Goal: Transaction & Acquisition: Obtain resource

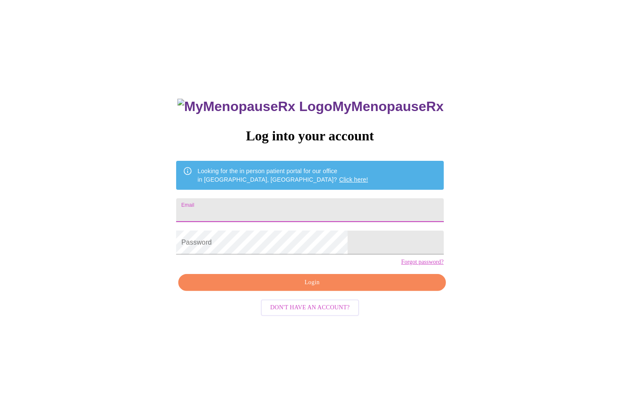
click at [257, 207] on input "Email" at bounding box center [309, 210] width 267 height 24
type input "[EMAIL_ADDRESS][DOMAIN_NAME]"
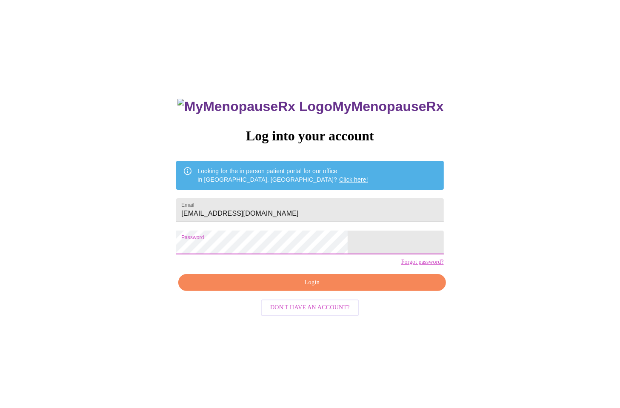
click at [315, 288] on span "Login" at bounding box center [312, 282] width 248 height 11
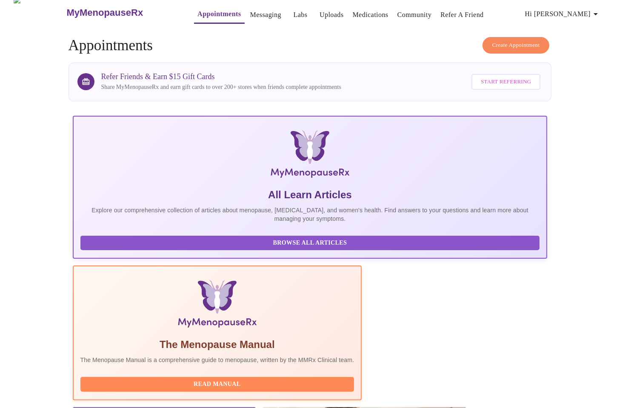
scroll to position [57, 0]
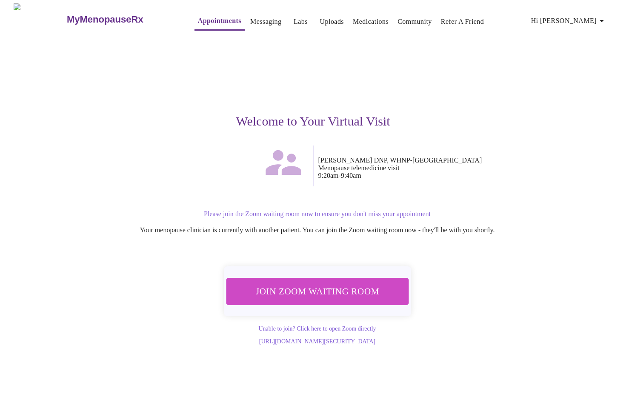
click at [291, 289] on span "Join Zoom Waiting Room" at bounding box center [317, 291] width 160 height 16
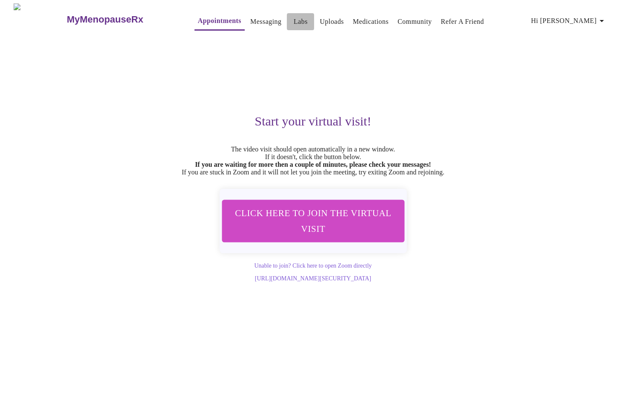
click at [293, 17] on link "Labs" at bounding box center [300, 22] width 14 height 12
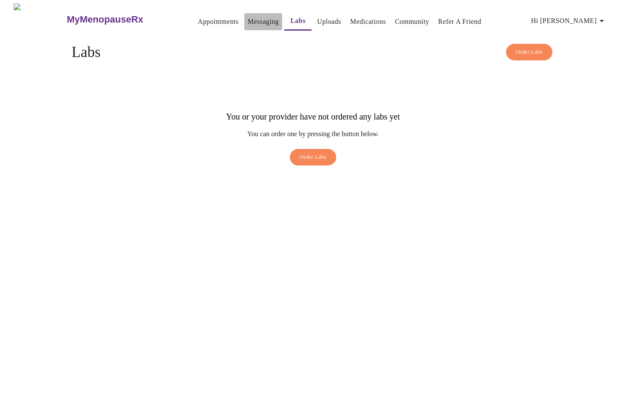
click at [248, 20] on link "Messaging" at bounding box center [263, 22] width 31 height 12
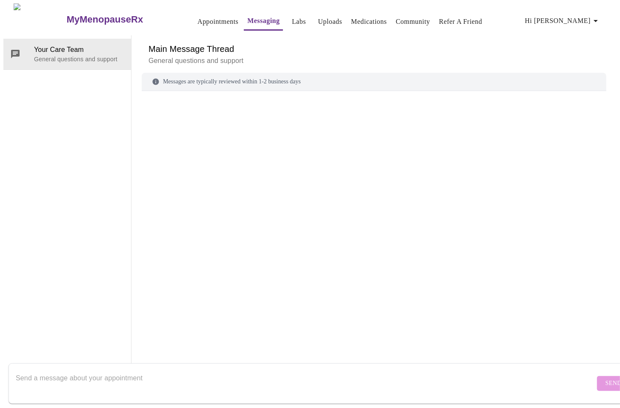
scroll to position [32, 0]
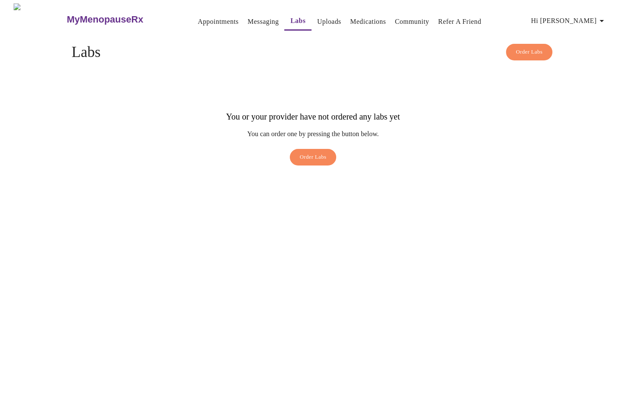
click at [202, 17] on link "Appointments" at bounding box center [218, 22] width 41 height 12
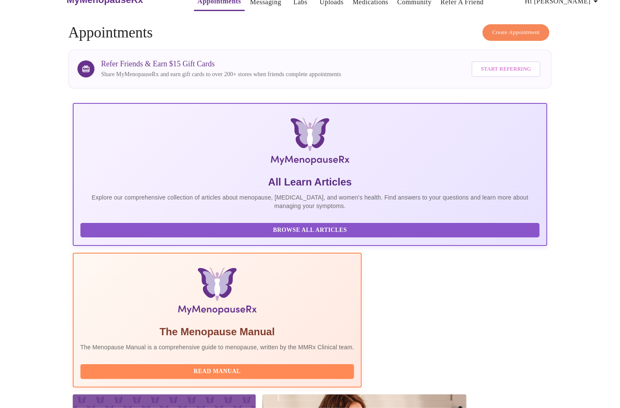
scroll to position [31, 0]
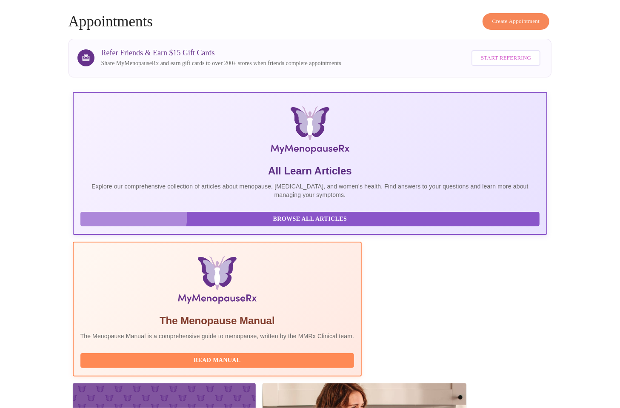
click at [132, 221] on span "Browse All Articles" at bounding box center [310, 219] width 442 height 11
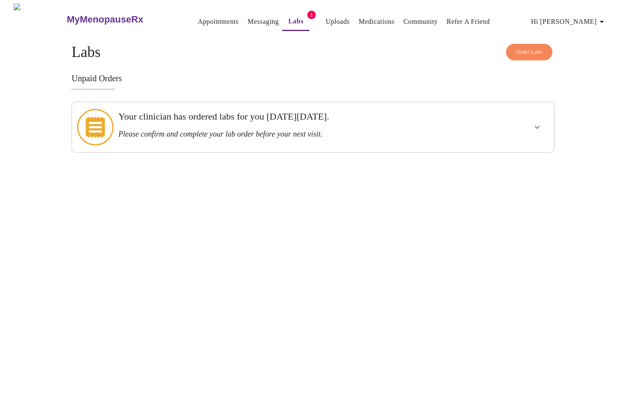
click at [530, 121] on button "show more" at bounding box center [536, 127] width 20 height 20
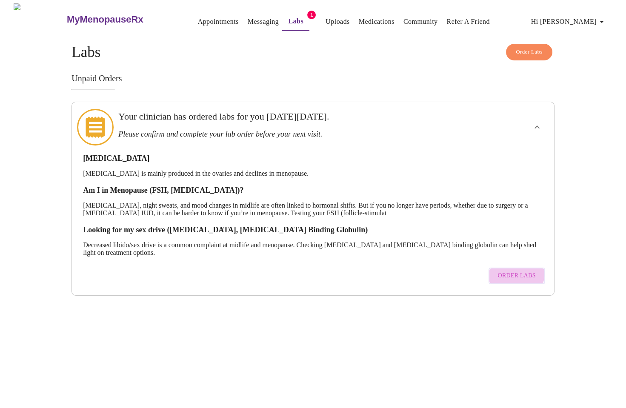
click at [512, 270] on span "Order Labs" at bounding box center [517, 275] width 38 height 11
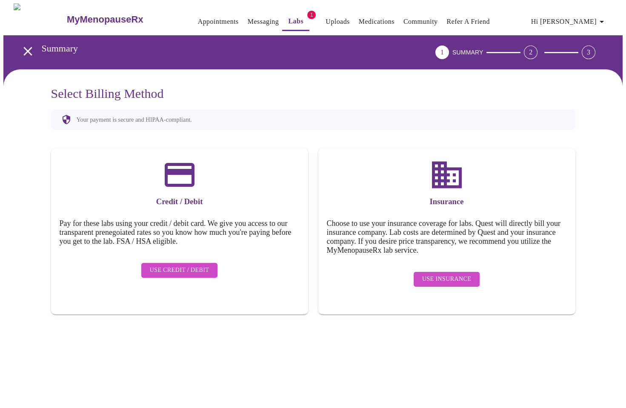
click at [430, 274] on span "Use Insurance" at bounding box center [446, 279] width 49 height 11
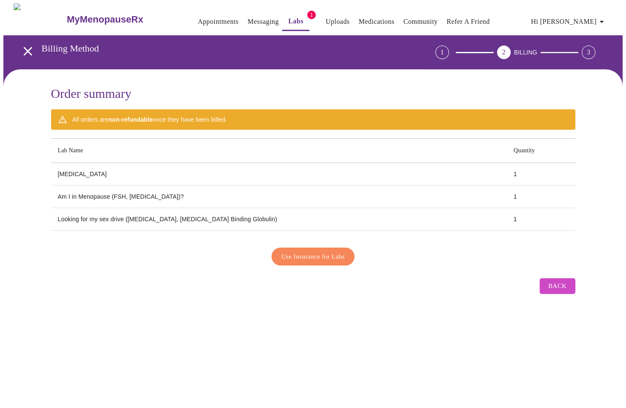
click at [312, 251] on span "Use Insurance for Labs" at bounding box center [312, 256] width 63 height 11
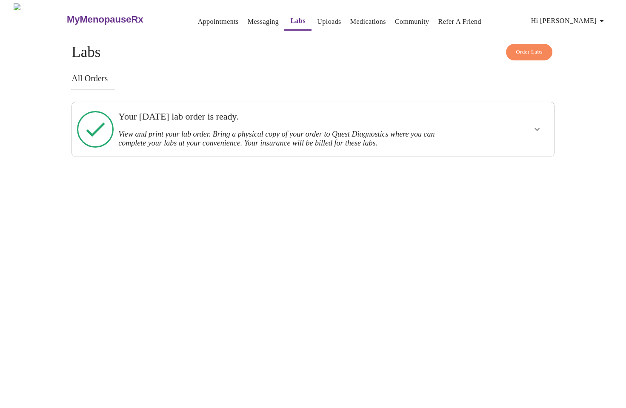
click at [249, 16] on link "Messaging" at bounding box center [263, 22] width 31 height 12
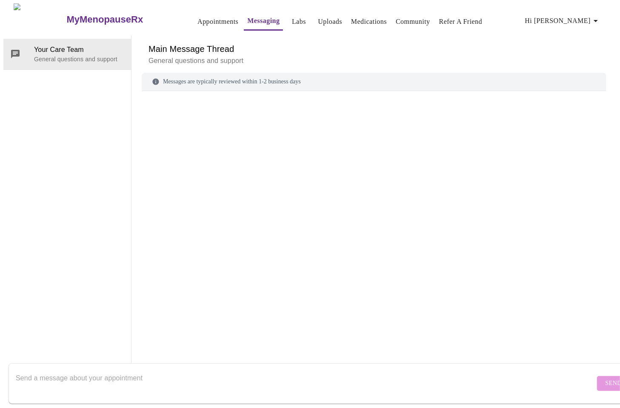
scroll to position [32, 0]
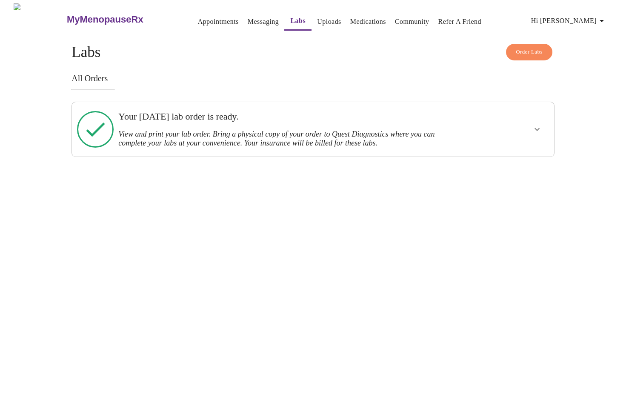
click at [350, 16] on link "Medications" at bounding box center [368, 22] width 36 height 12
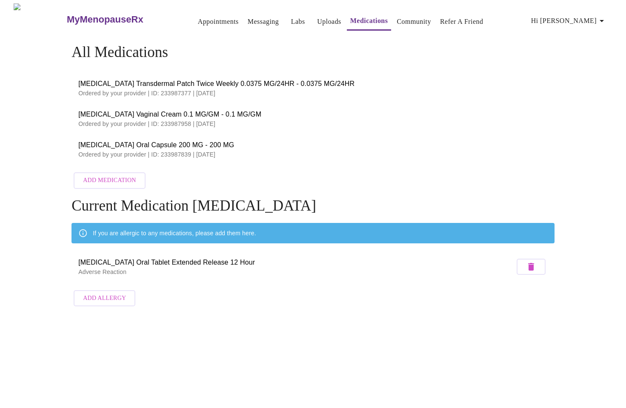
click at [400, 17] on link "Community" at bounding box center [413, 22] width 34 height 12
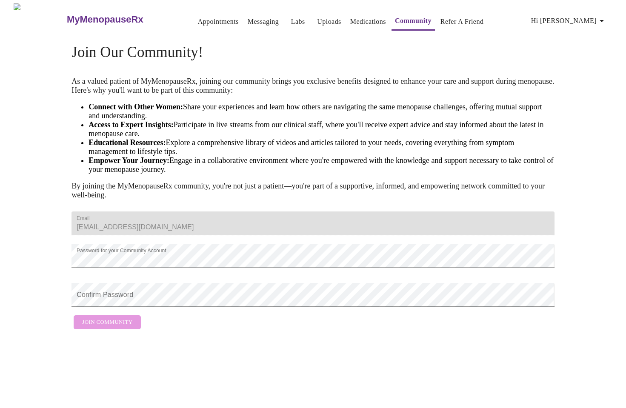
click at [291, 16] on link "Labs" at bounding box center [298, 22] width 14 height 12
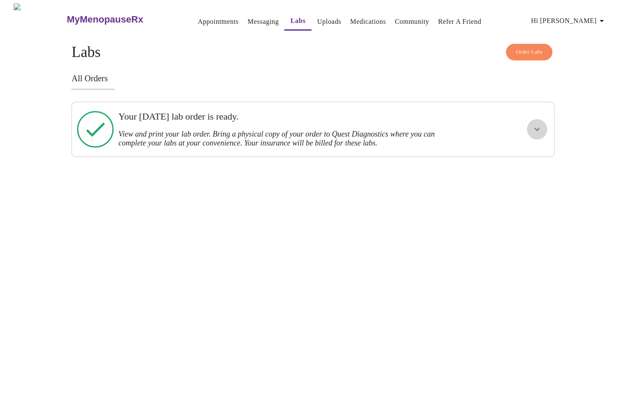
click at [537, 131] on icon "show more" at bounding box center [537, 129] width 10 height 10
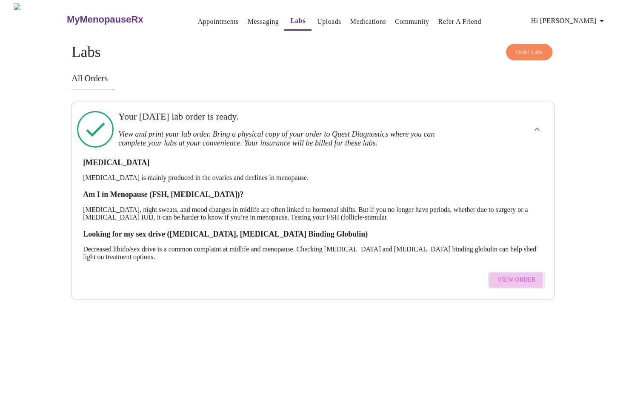
click at [511, 275] on span "View Order" at bounding box center [516, 280] width 38 height 11
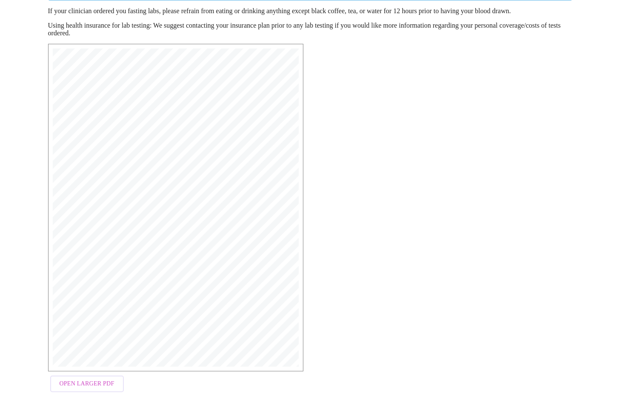
scroll to position [115, 0]
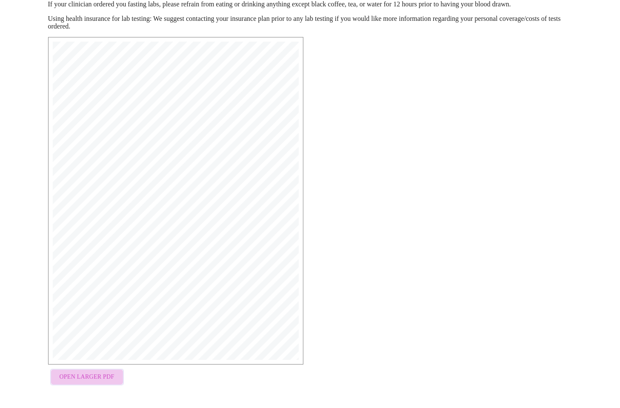
click at [91, 375] on span "Open Larger PDF" at bounding box center [87, 377] width 55 height 11
